Goal: Book appointment/travel/reservation

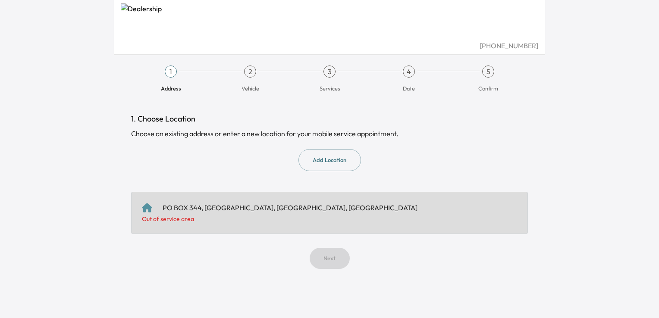
click at [320, 163] on button "Add Location" at bounding box center [329, 160] width 63 height 22
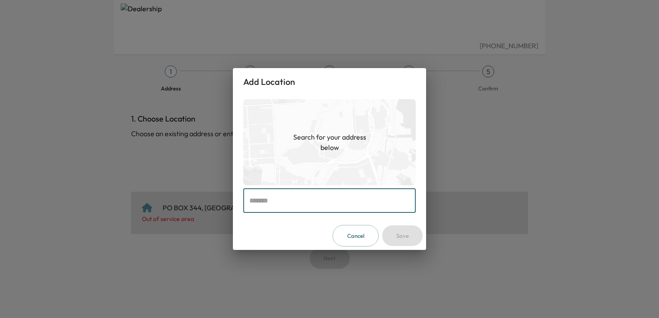
click at [276, 201] on input "text" at bounding box center [329, 201] width 172 height 24
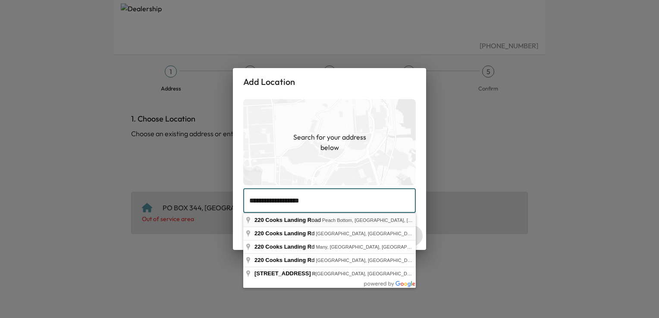
type input "**********"
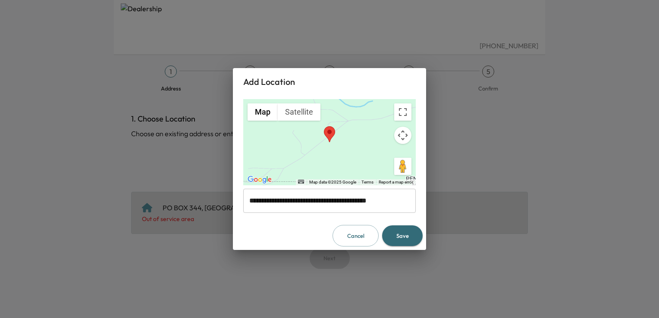
click at [398, 234] on button "Save" at bounding box center [402, 236] width 41 height 21
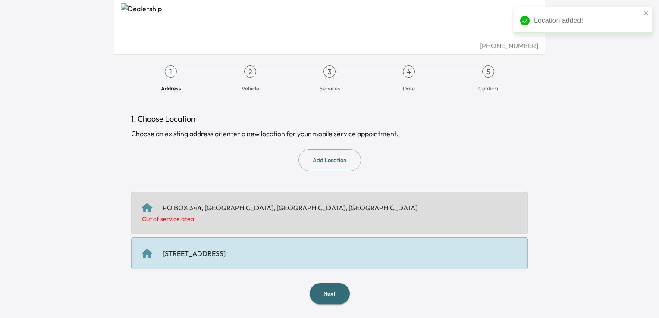
click at [356, 253] on div "[STREET_ADDRESS]" at bounding box center [329, 253] width 375 height 10
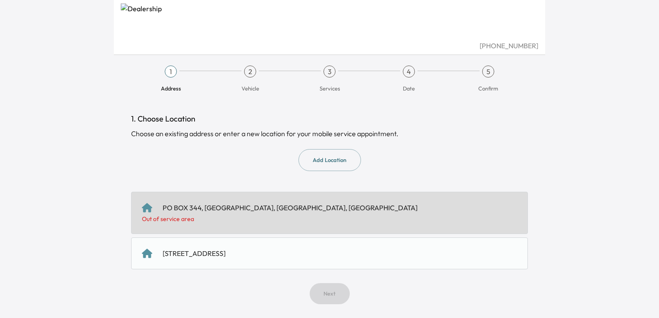
click at [341, 250] on div "[STREET_ADDRESS]" at bounding box center [329, 253] width 375 height 10
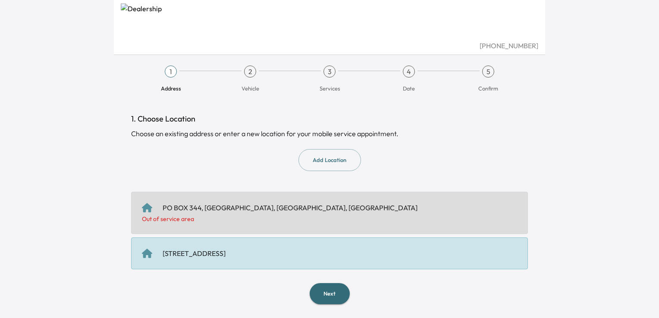
click at [333, 299] on button "Next" at bounding box center [330, 293] width 40 height 21
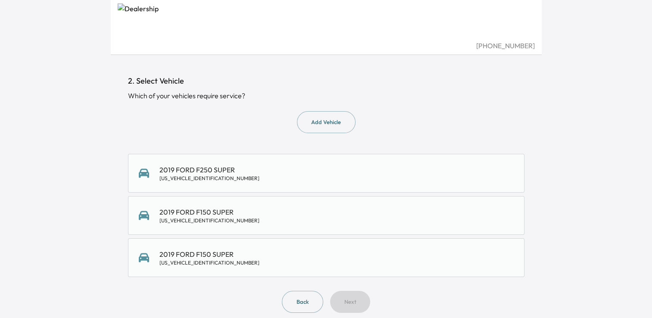
scroll to position [45, 0]
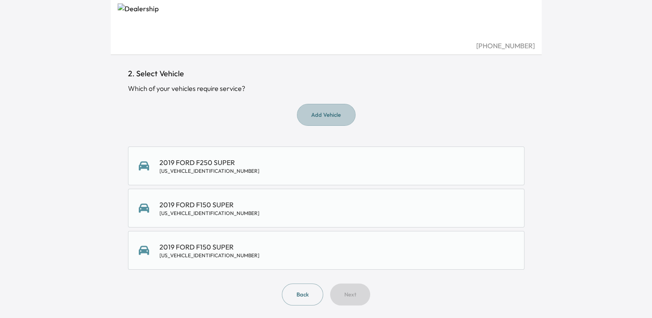
click at [336, 119] on button "Add Vehicle" at bounding box center [326, 115] width 59 height 22
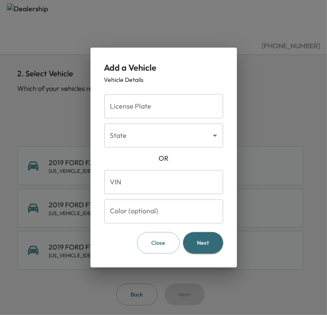
click at [158, 176] on input "VIN" at bounding box center [163, 182] width 119 height 24
type input "**********"
click at [162, 215] on input "Color (optional)" at bounding box center [163, 211] width 119 height 24
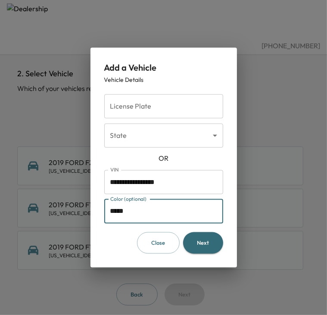
type input "*****"
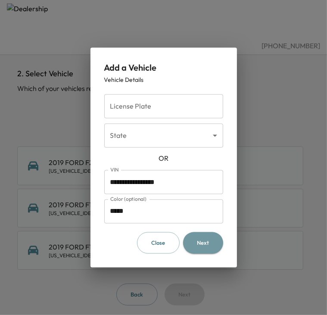
click at [199, 241] on button "Next" at bounding box center [203, 243] width 40 height 22
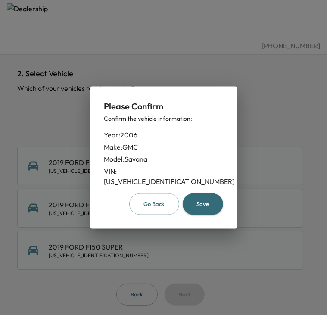
click at [211, 195] on button "Save" at bounding box center [203, 204] width 41 height 22
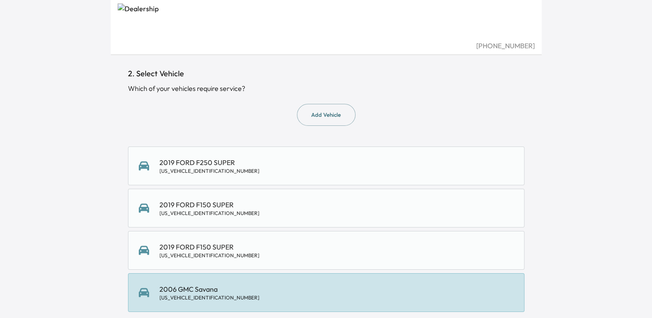
scroll to position [88, 0]
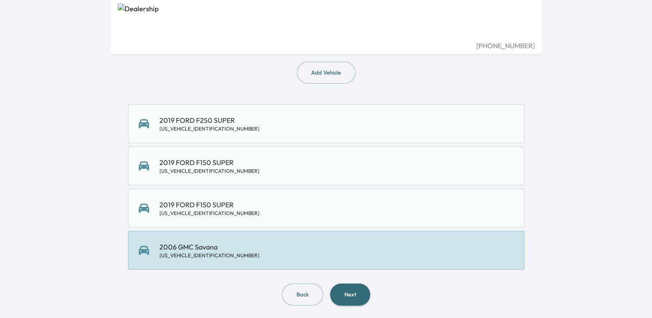
click at [352, 290] on button "Next" at bounding box center [350, 295] width 40 height 22
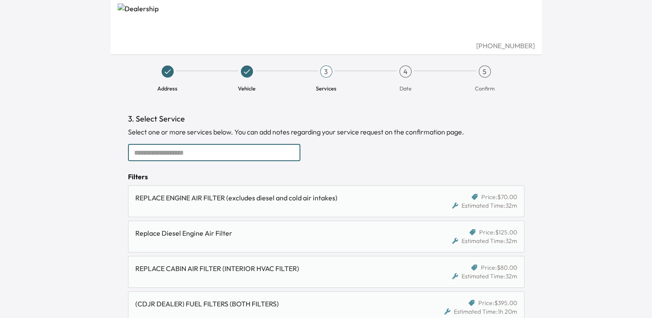
click at [278, 149] on input "text" at bounding box center [214, 152] width 172 height 17
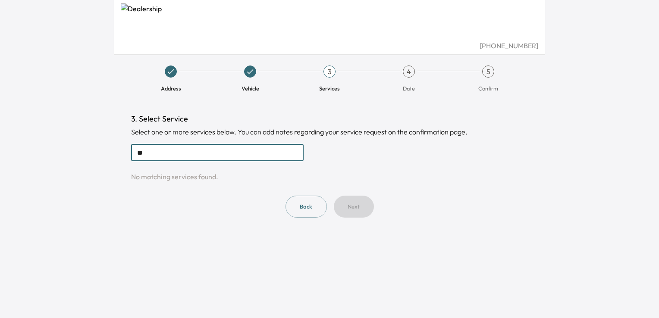
type input "*"
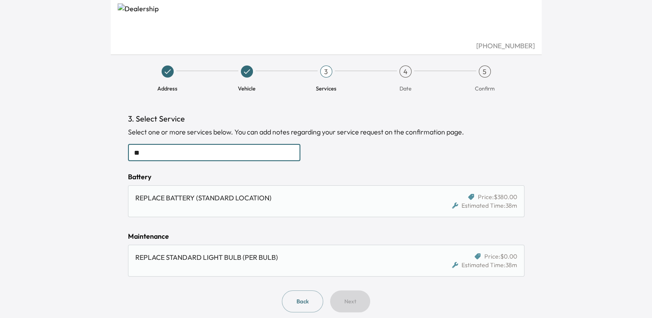
type input "*"
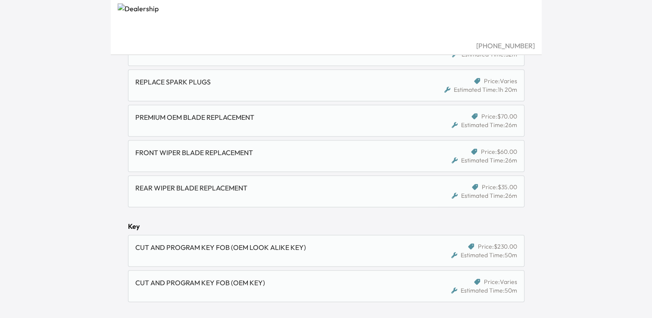
scroll to position [632, 0]
